Goal: Register for event/course

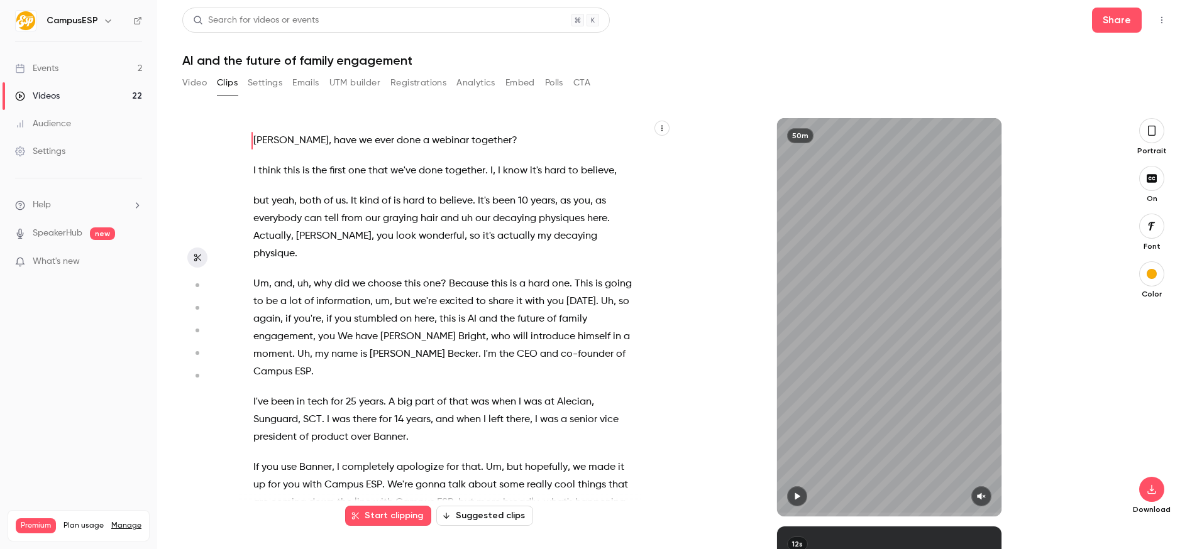
click at [1165, 19] on icon "Top Bar Actions" at bounding box center [1161, 20] width 10 height 9
drag, startPoint x: 639, startPoint y: 61, endPoint x: 297, endPoint y: 87, distance: 342.9
click at [635, 62] on div at bounding box center [598, 274] width 1197 height 549
click at [197, 85] on button "Video" at bounding box center [194, 83] width 25 height 20
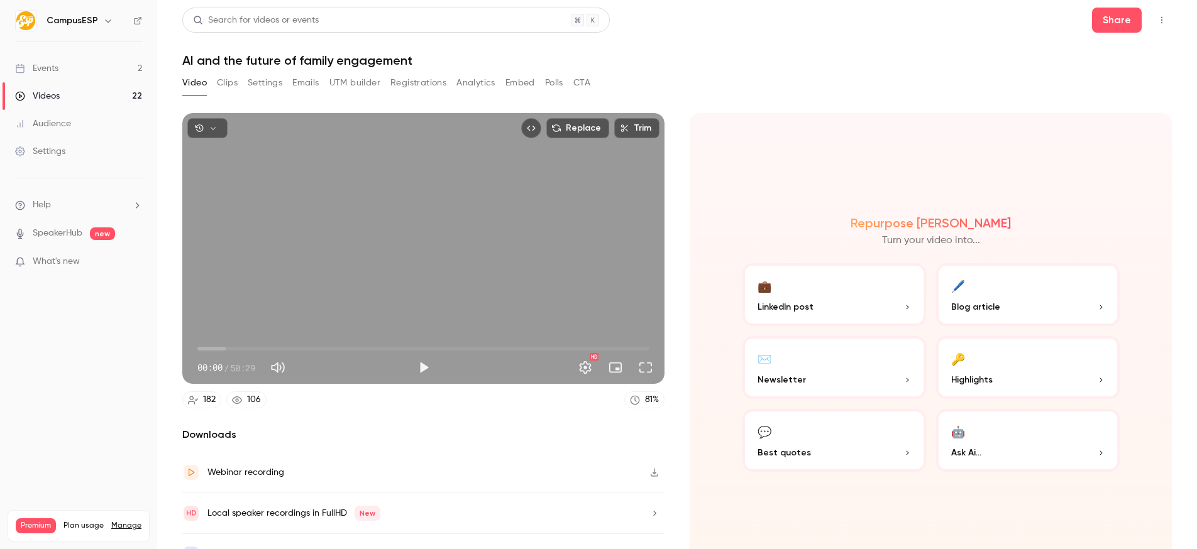
click at [1166, 28] on button "Top Bar Actions" at bounding box center [1161, 20] width 20 height 20
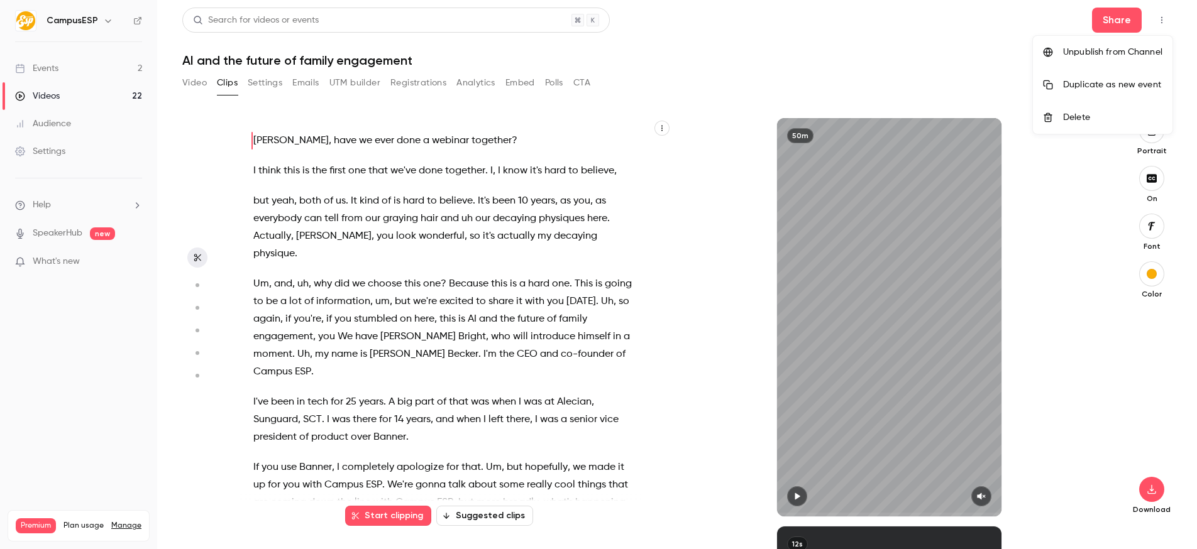
click at [381, 311] on div at bounding box center [598, 274] width 1197 height 549
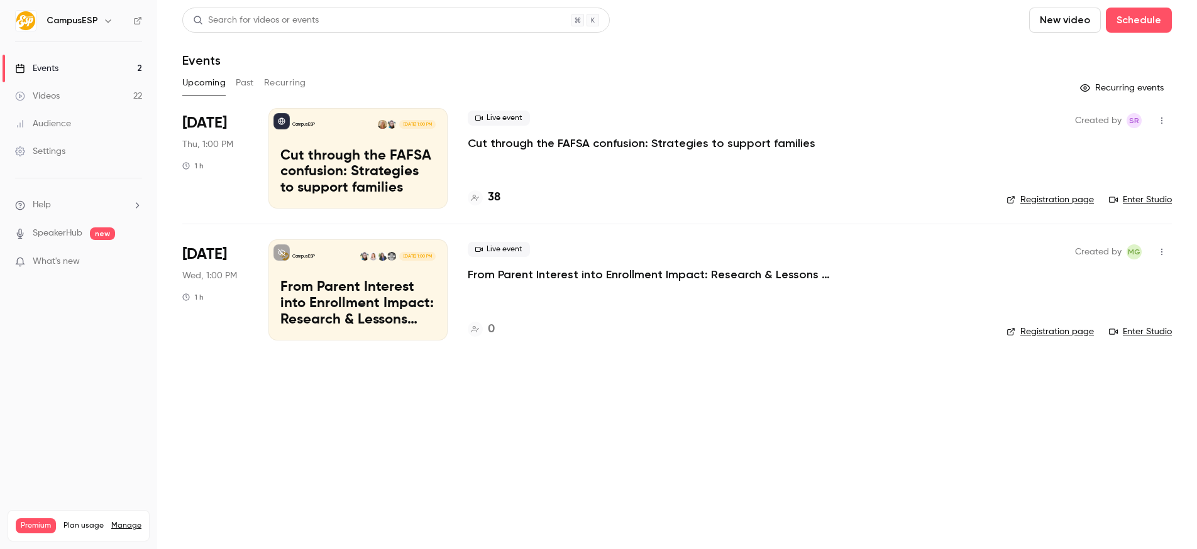
click at [244, 82] on button "Past" at bounding box center [245, 83] width 18 height 20
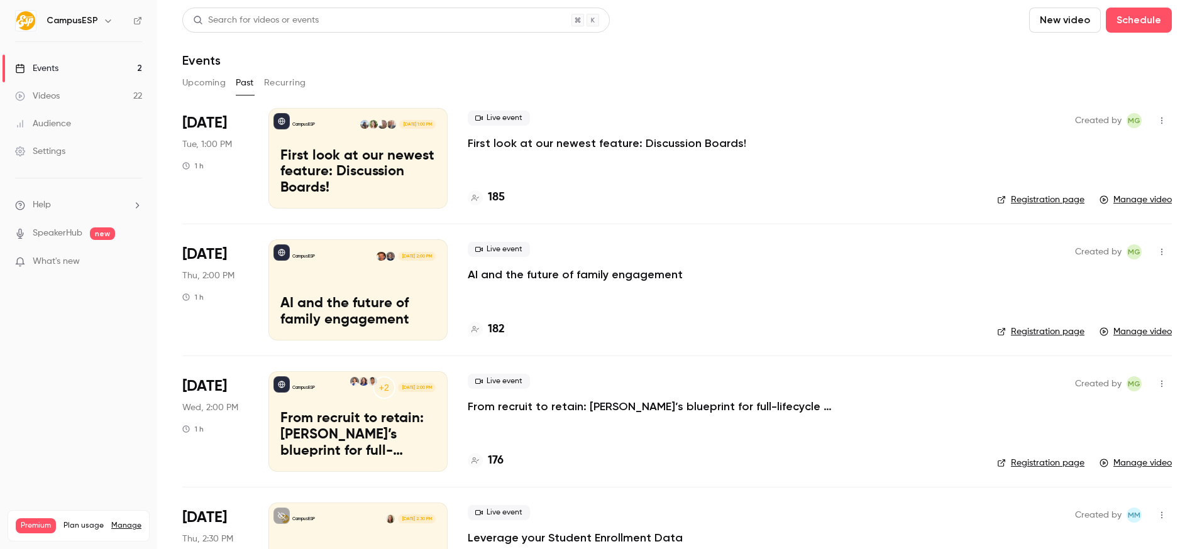
click at [1021, 330] on link "Registration page" at bounding box center [1040, 332] width 87 height 13
